Goal: Transaction & Acquisition: Download file/media

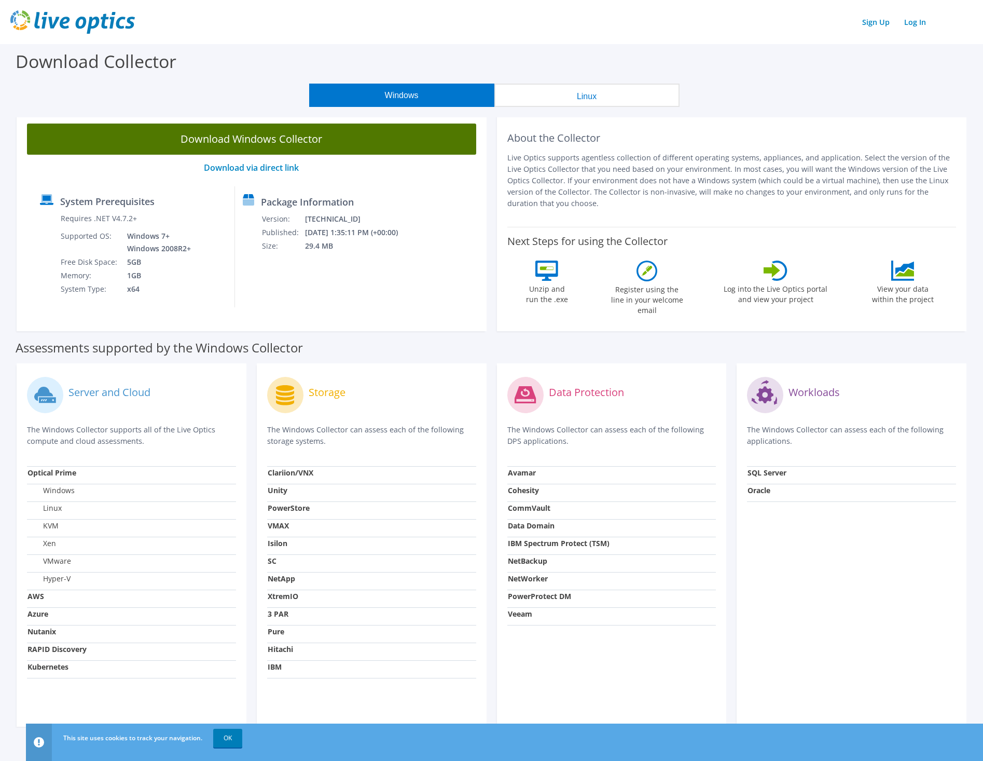
click at [249, 141] on link "Download Windows Collector" at bounding box center [251, 139] width 449 height 31
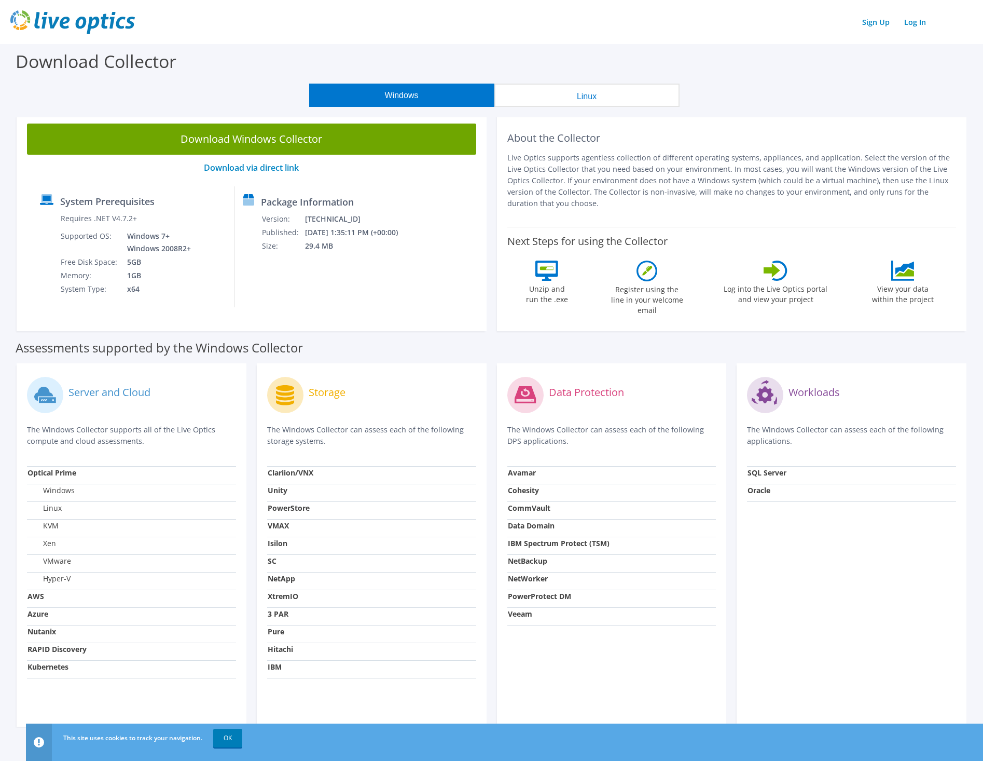
click at [627, 202] on p "Live Optics supports agentless collection of different operating systems, appli…" at bounding box center [732, 180] width 449 height 57
click at [252, 21] on div "Sign Up Log In" at bounding box center [491, 21] width 963 height 23
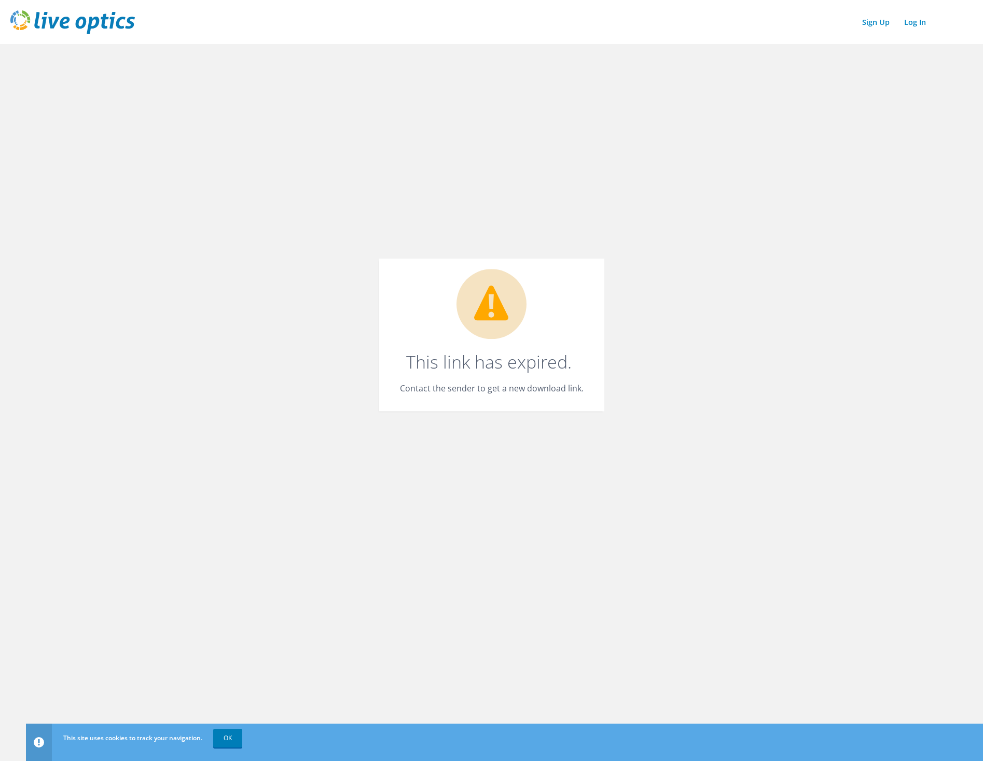
click at [300, 59] on div "Sign Up Log In This site uses cookies to track your navigation. OK This link ha…" at bounding box center [491, 380] width 983 height 761
